Goal: Information Seeking & Learning: Find specific fact

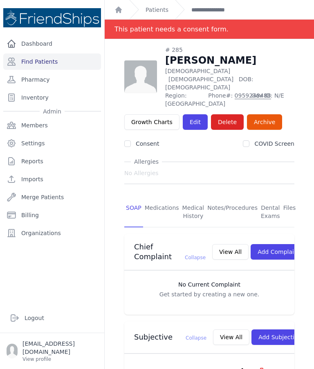
scroll to position [25, 0]
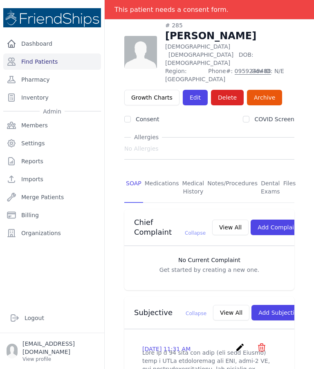
click at [57, 43] on link "Dashboard" at bounding box center [52, 44] width 98 height 16
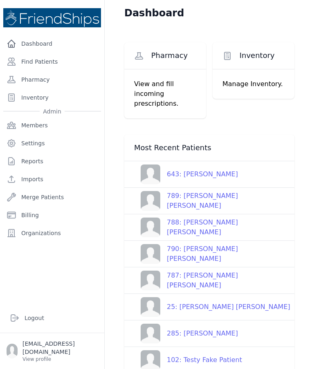
click at [40, 60] on link "Find Patients" at bounding box center [52, 62] width 98 height 16
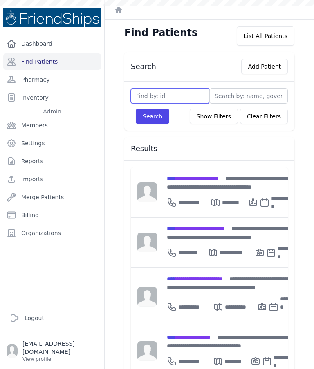
click at [178, 97] on input "text" at bounding box center [170, 96] width 78 height 16
type input "643"
click at [151, 116] on button "Search" at bounding box center [153, 117] width 34 height 16
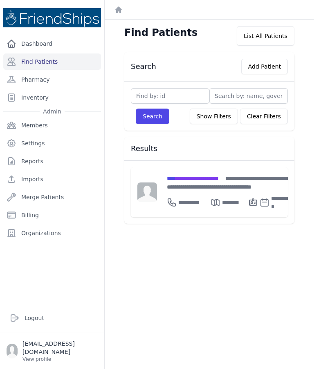
click at [208, 191] on div "**********" at bounding box center [229, 201] width 124 height 20
